Goal: Contribute content: Contribute content

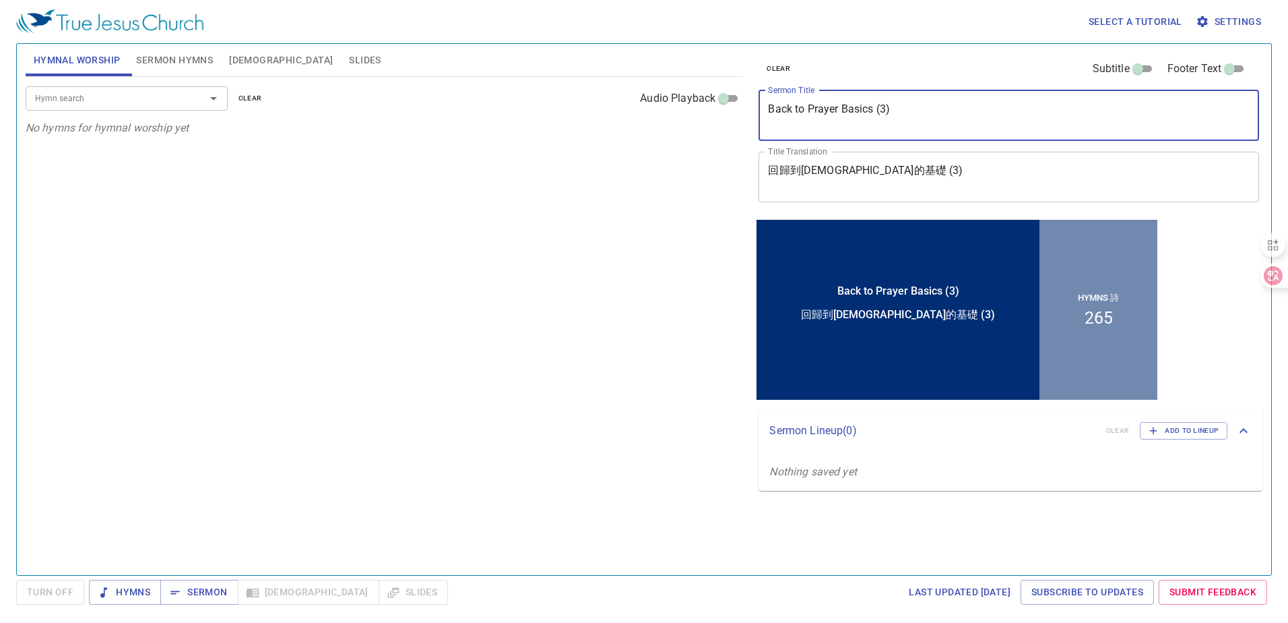
drag, startPoint x: 780, startPoint y: 114, endPoint x: 719, endPoint y: 115, distance: 60.7
click at [719, 115] on div "Hymnal Worship Sermon Hymns [DEMOGRAPHIC_DATA] Slides Hymn search Hymn search c…" at bounding box center [644, 303] width 1248 height 531
paste textarea "What is Love? (1"
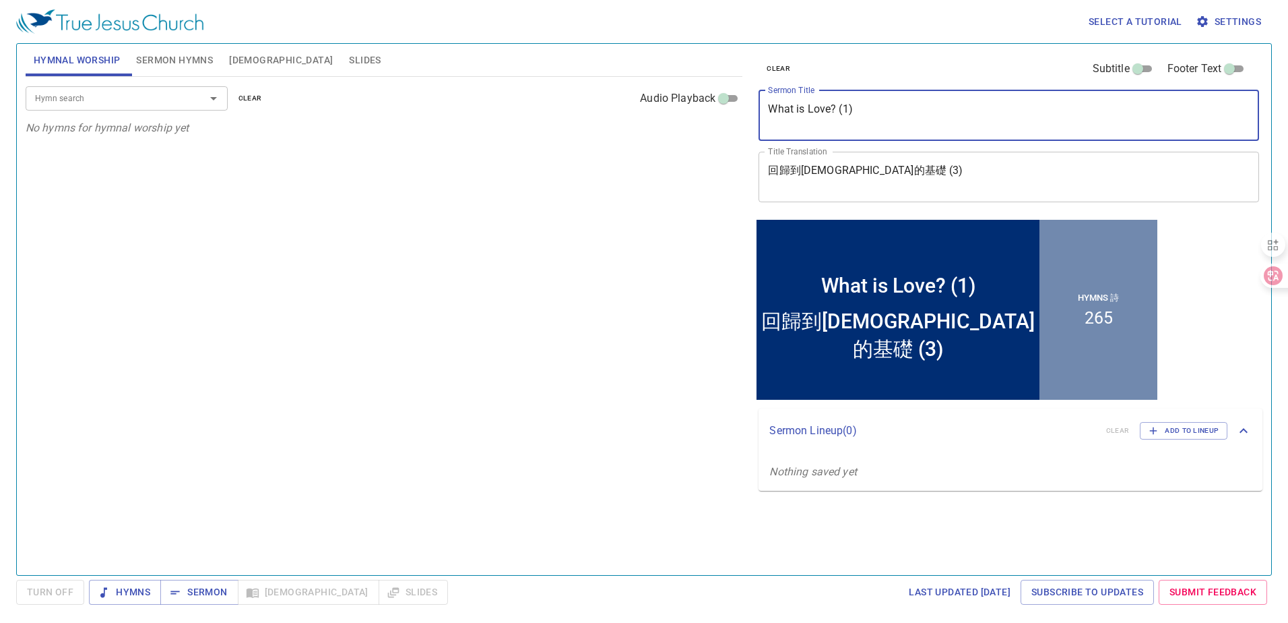
type textarea "What is Love? (1)"
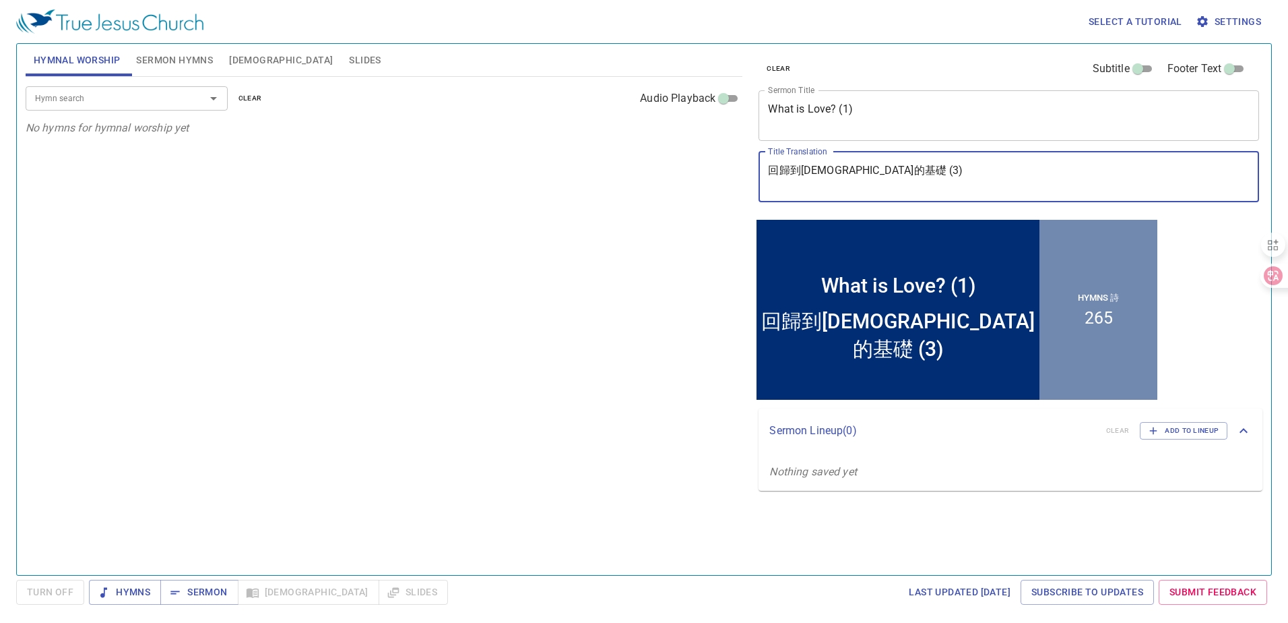
drag, startPoint x: 874, startPoint y: 173, endPoint x: 713, endPoint y: 165, distance: 161.3
click at [712, 170] on div "Hymnal Worship Sermon Hymns [DEMOGRAPHIC_DATA] Slides Hymn search Hymn search c…" at bounding box center [644, 303] width 1248 height 531
paste textarea "什麼是愛? (1"
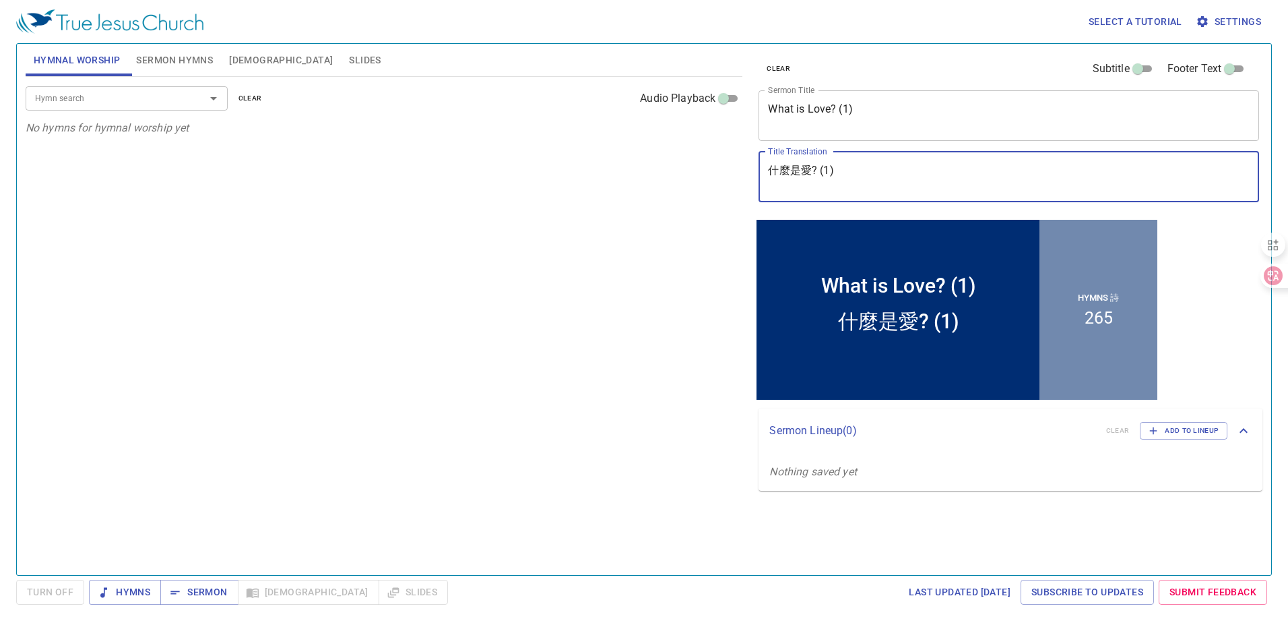
click at [192, 98] on div at bounding box center [204, 98] width 35 height 19
type textarea "什麼是愛? (1)"
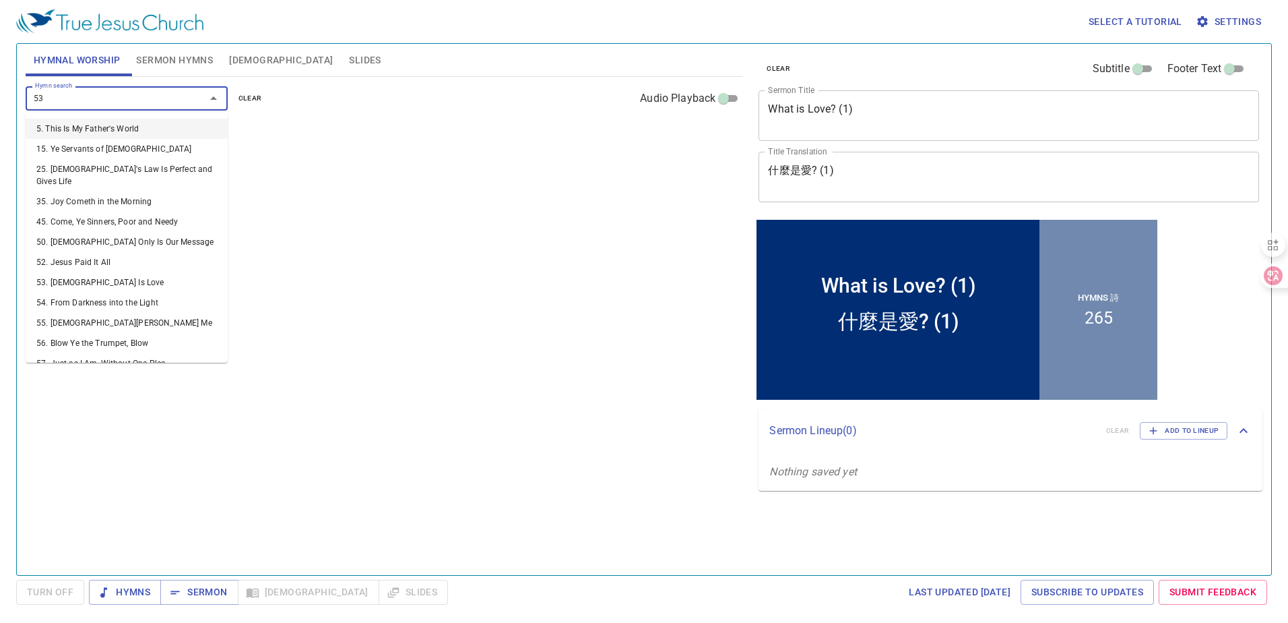
type input "53. [DEMOGRAPHIC_DATA] Is Love"
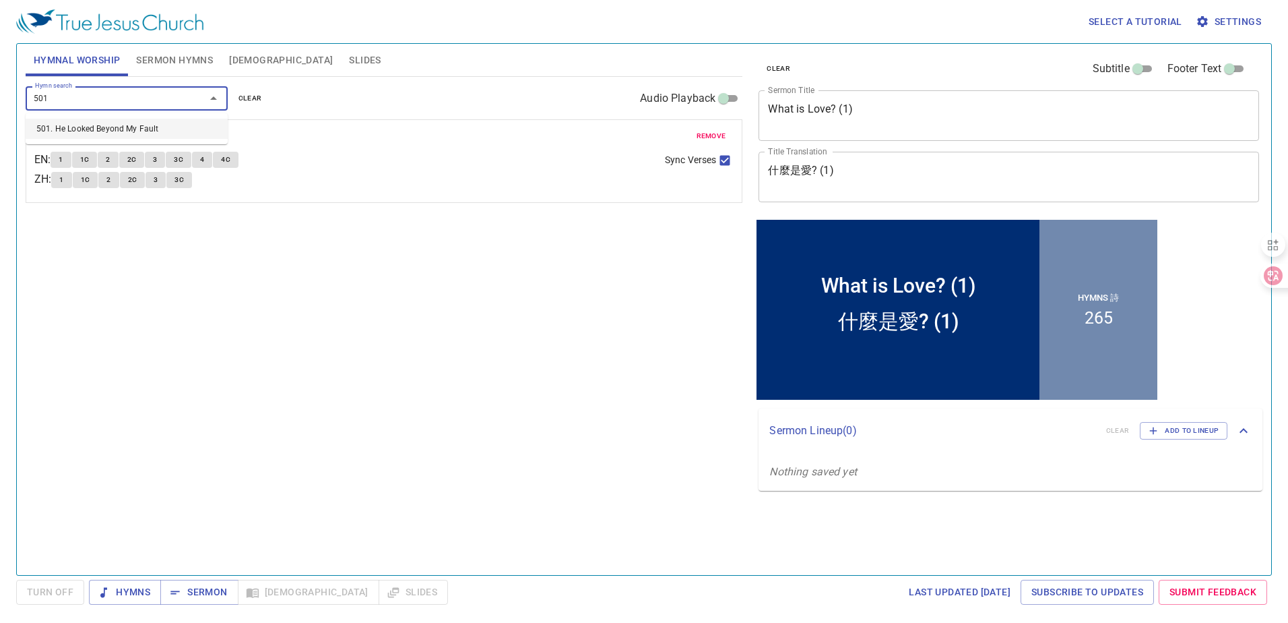
type input "501. He Looked Beyond My Fault"
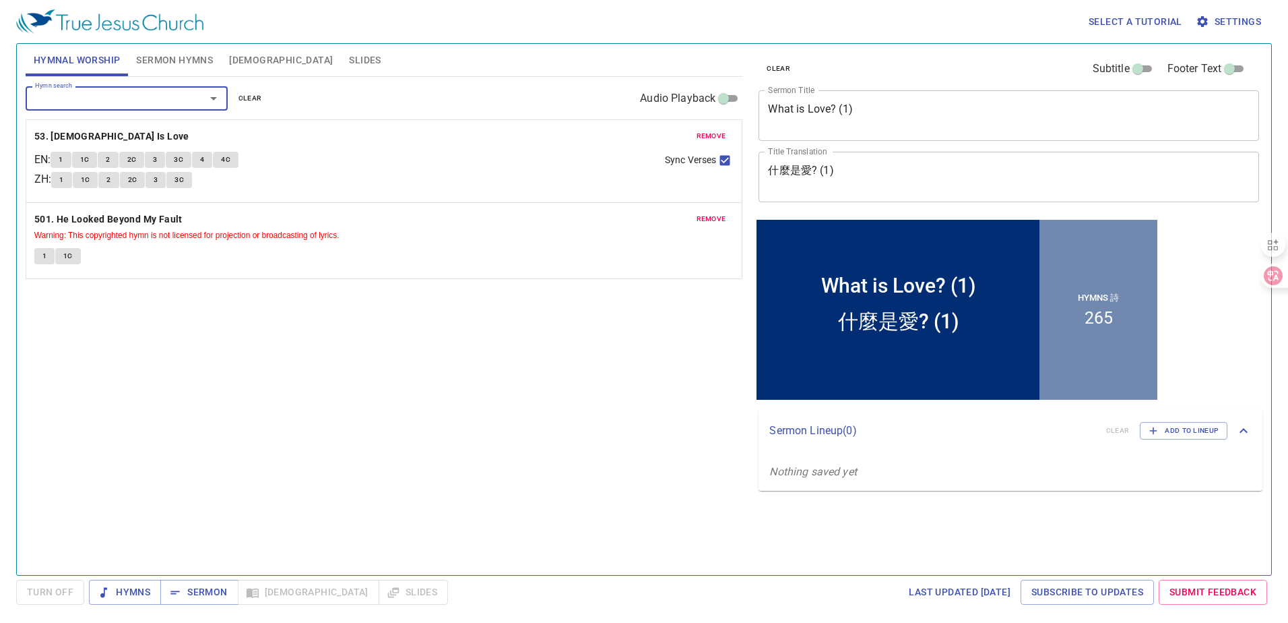
click at [177, 56] on span "Sermon Hymns" at bounding box center [174, 60] width 77 height 17
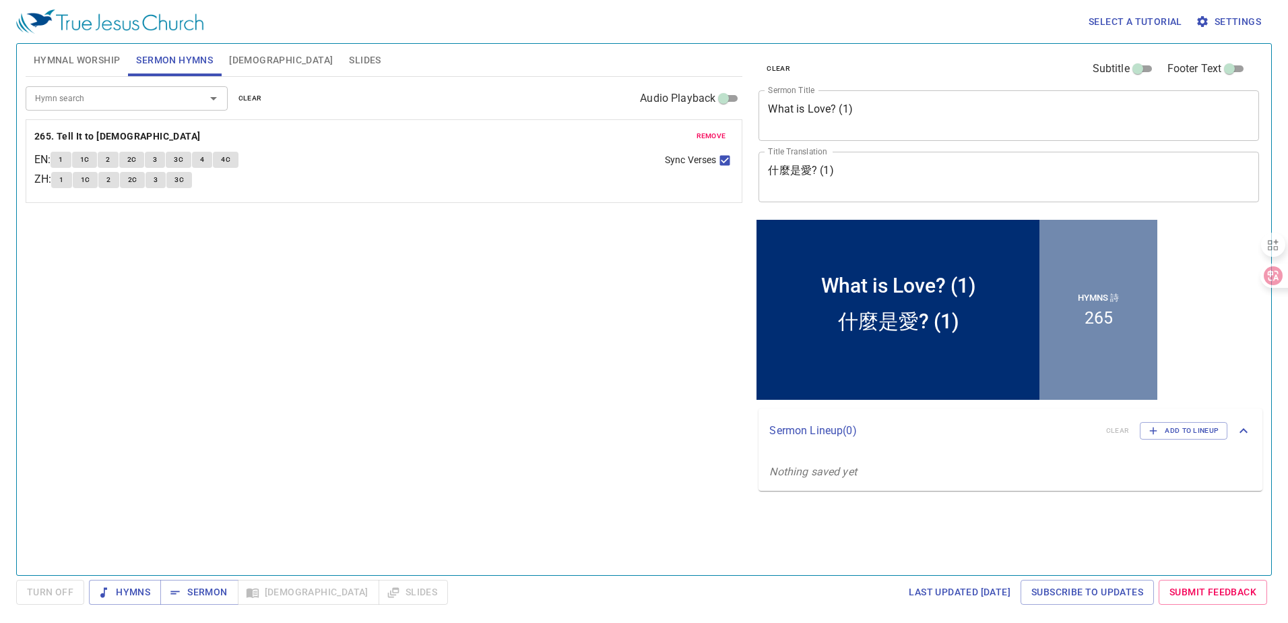
click at [141, 97] on input "Hymn search" at bounding box center [107, 97] width 154 height 15
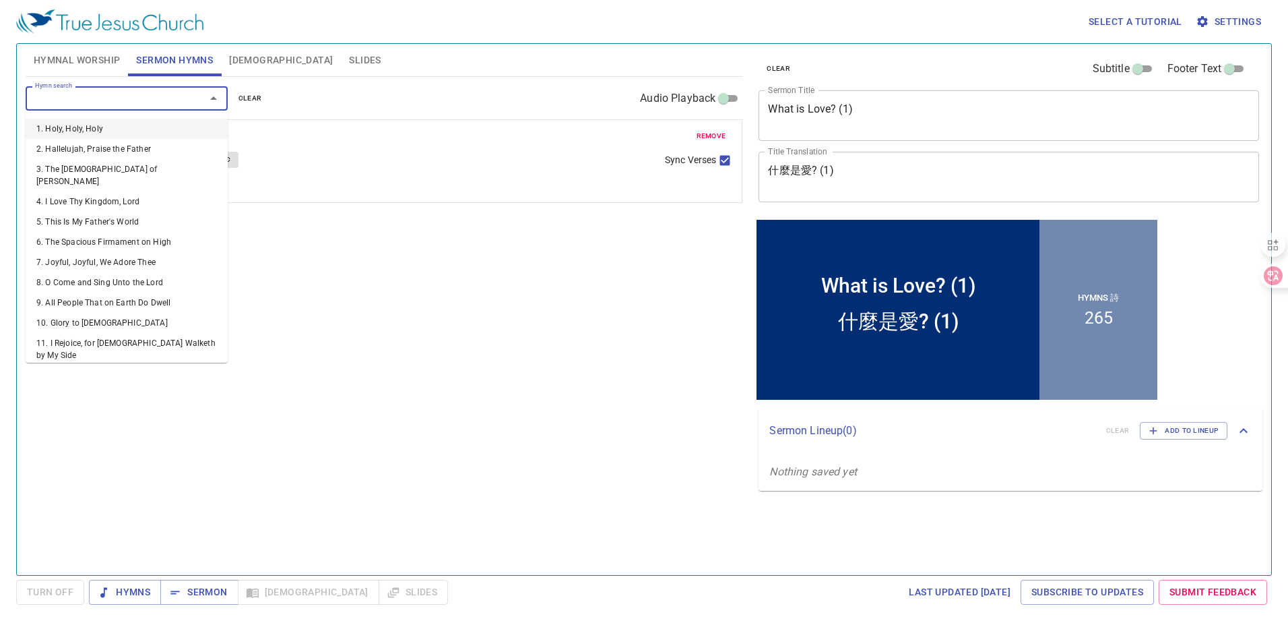
click at [248, 98] on span "clear" at bounding box center [251, 98] width 24 height 12
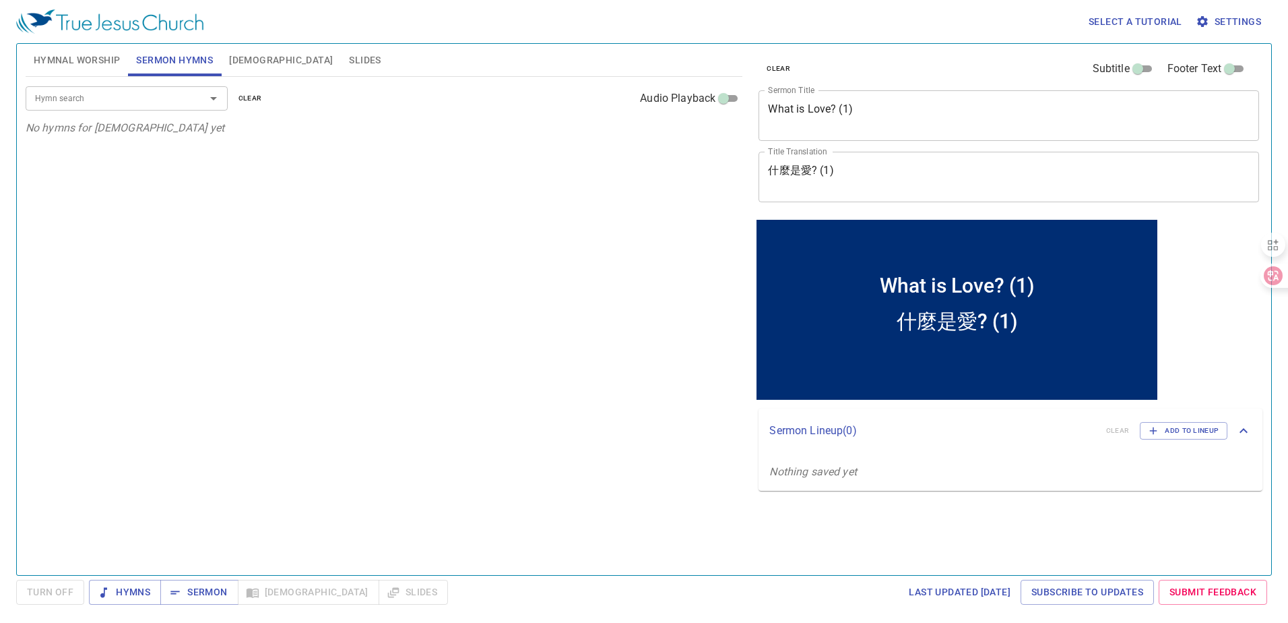
click at [124, 98] on input "Hymn search" at bounding box center [107, 97] width 154 height 15
type input "53"
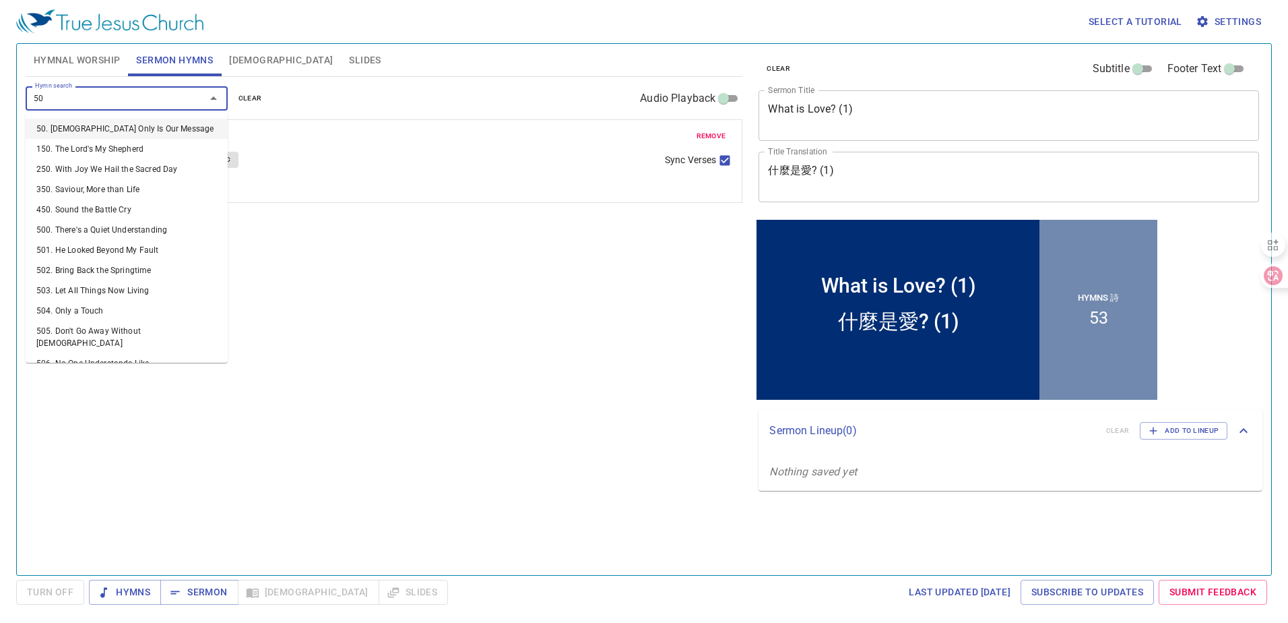
type input "501"
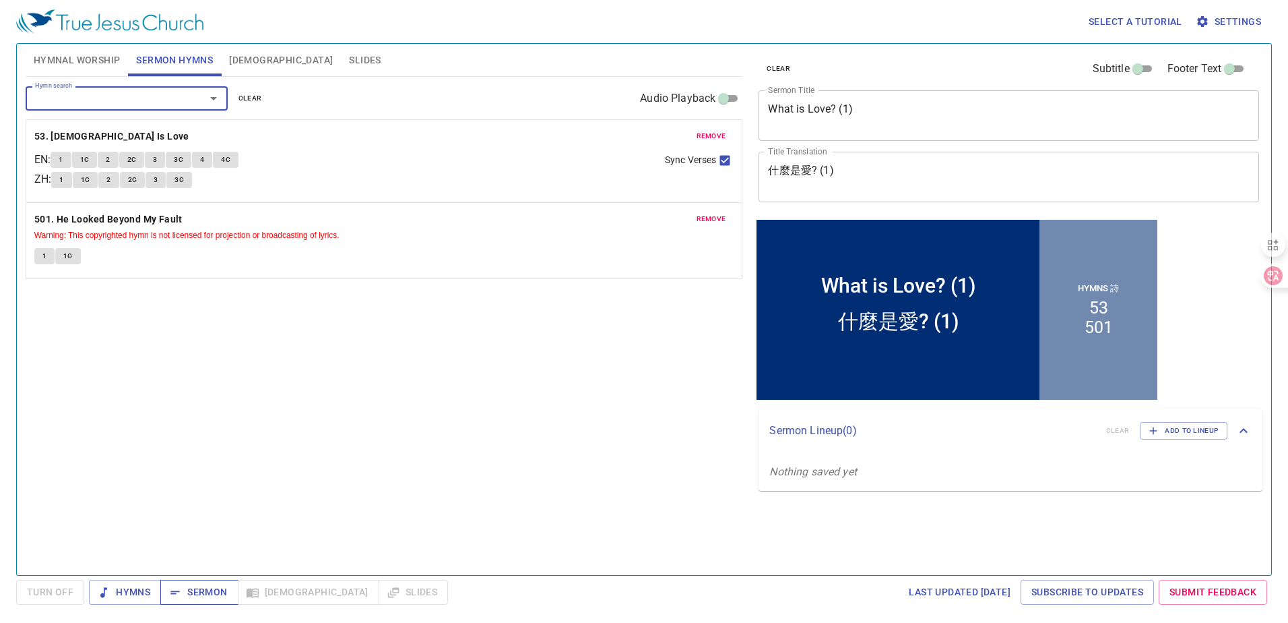
click at [198, 596] on span "Sermon" at bounding box center [199, 592] width 56 height 17
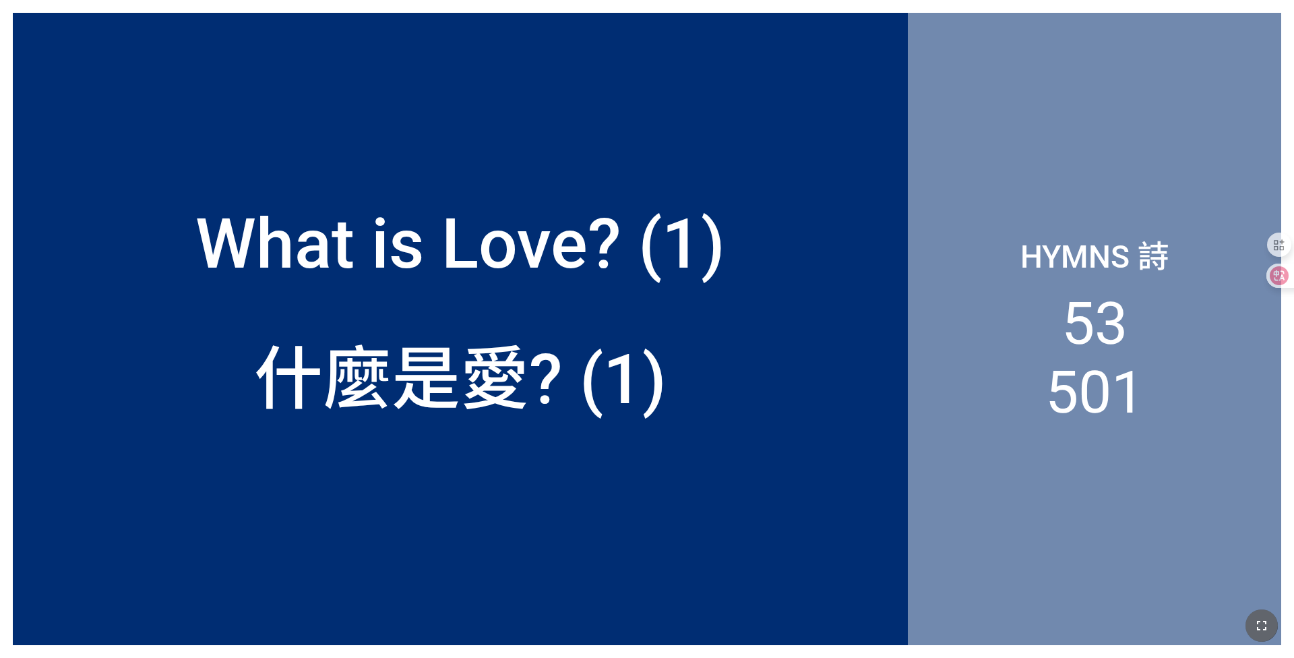
click at [1256, 620] on icon "button" at bounding box center [1261, 625] width 16 height 16
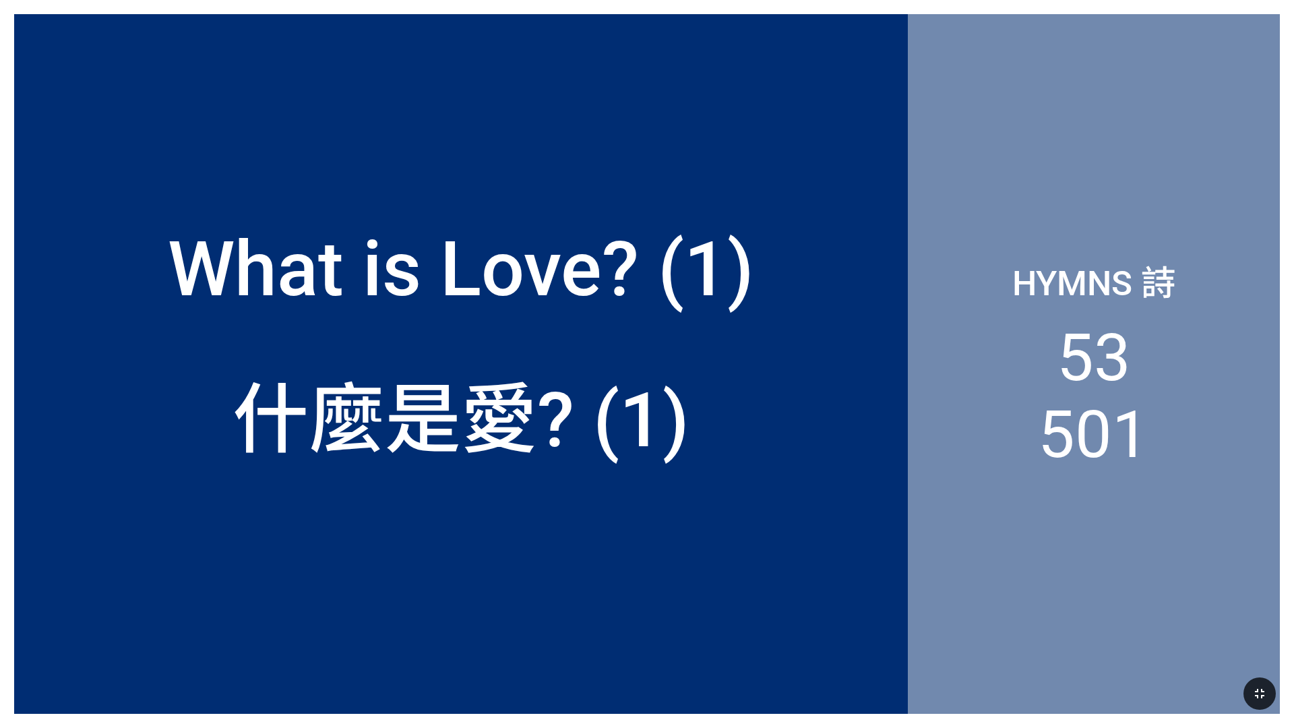
click at [1142, 163] on div "Hymns 詩 53 501" at bounding box center [1094, 364] width 372 height 700
